Goal: Task Accomplishment & Management: Manage account settings

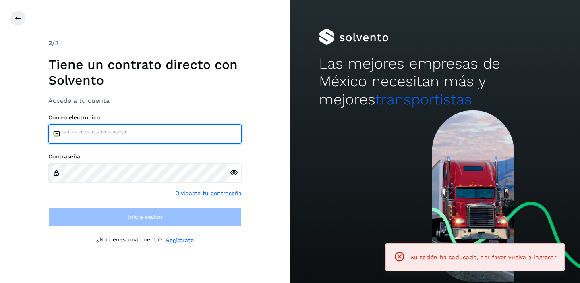
click at [166, 138] on input "email" at bounding box center [144, 133] width 193 height 19
type input "**********"
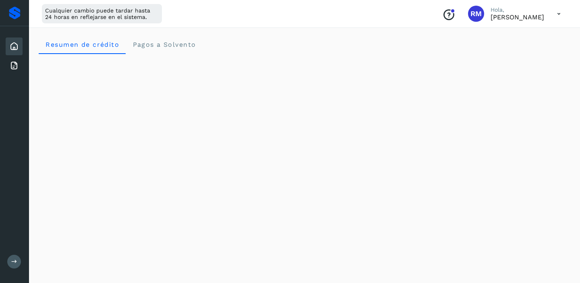
click at [559, 15] on icon at bounding box center [559, 14] width 17 height 17
click at [12, 68] on icon at bounding box center [14, 66] width 10 height 10
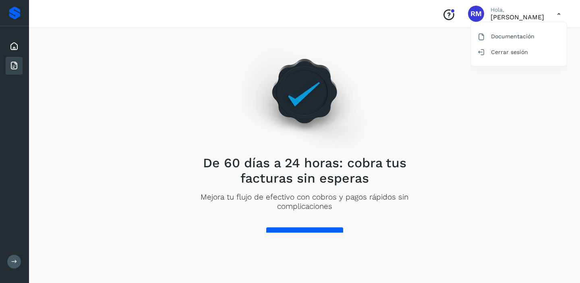
click at [560, 12] on div at bounding box center [290, 141] width 580 height 283
click at [560, 12] on icon at bounding box center [559, 14] width 17 height 17
click at [530, 36] on div "Documentación" at bounding box center [519, 36] width 96 height 15
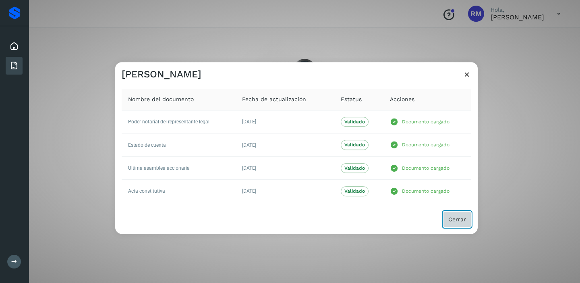
click at [454, 220] on span "Cerrar" at bounding box center [457, 219] width 18 height 6
